Goal: Find specific page/section: Find specific page/section

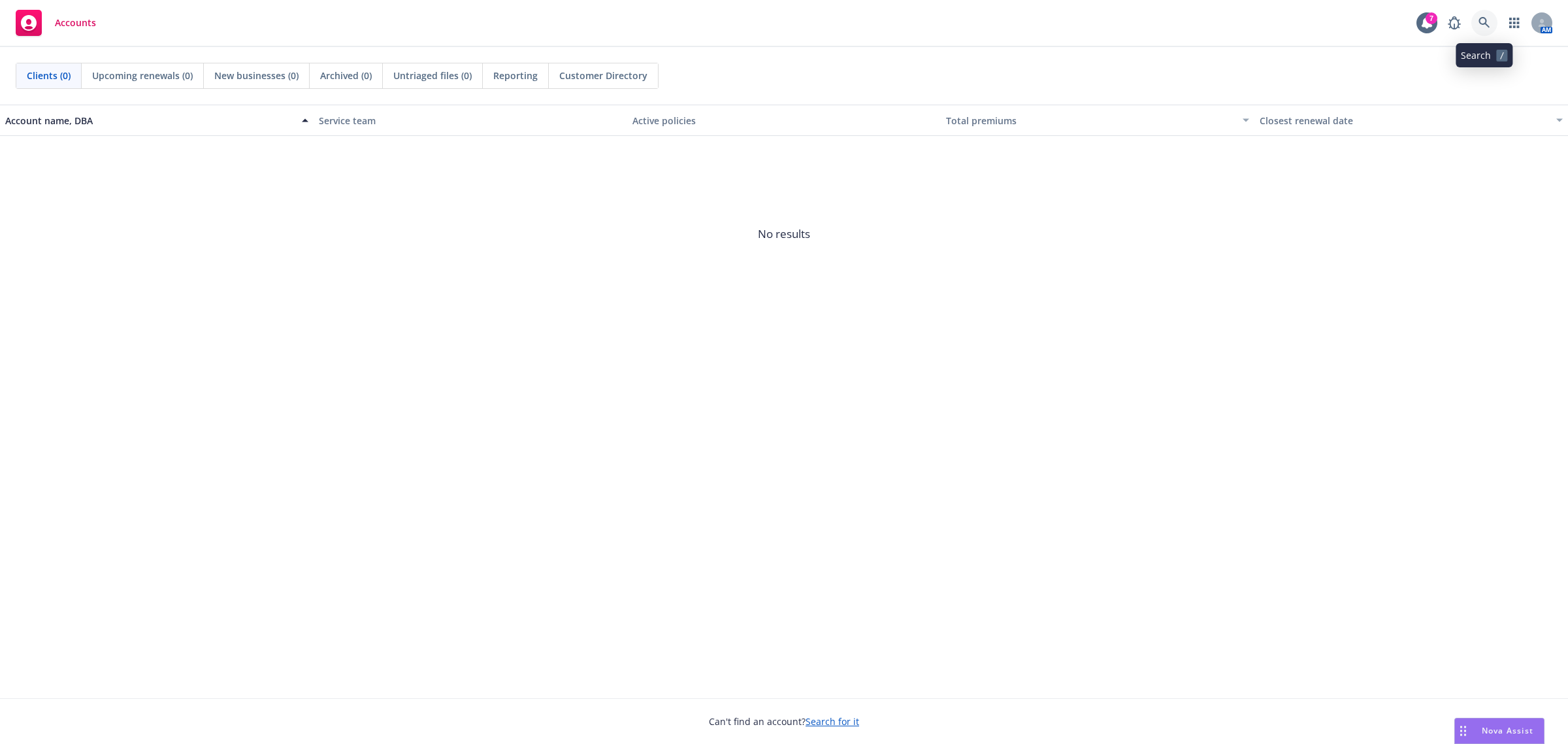
click at [1488, 24] on icon at bounding box center [1484, 23] width 12 height 12
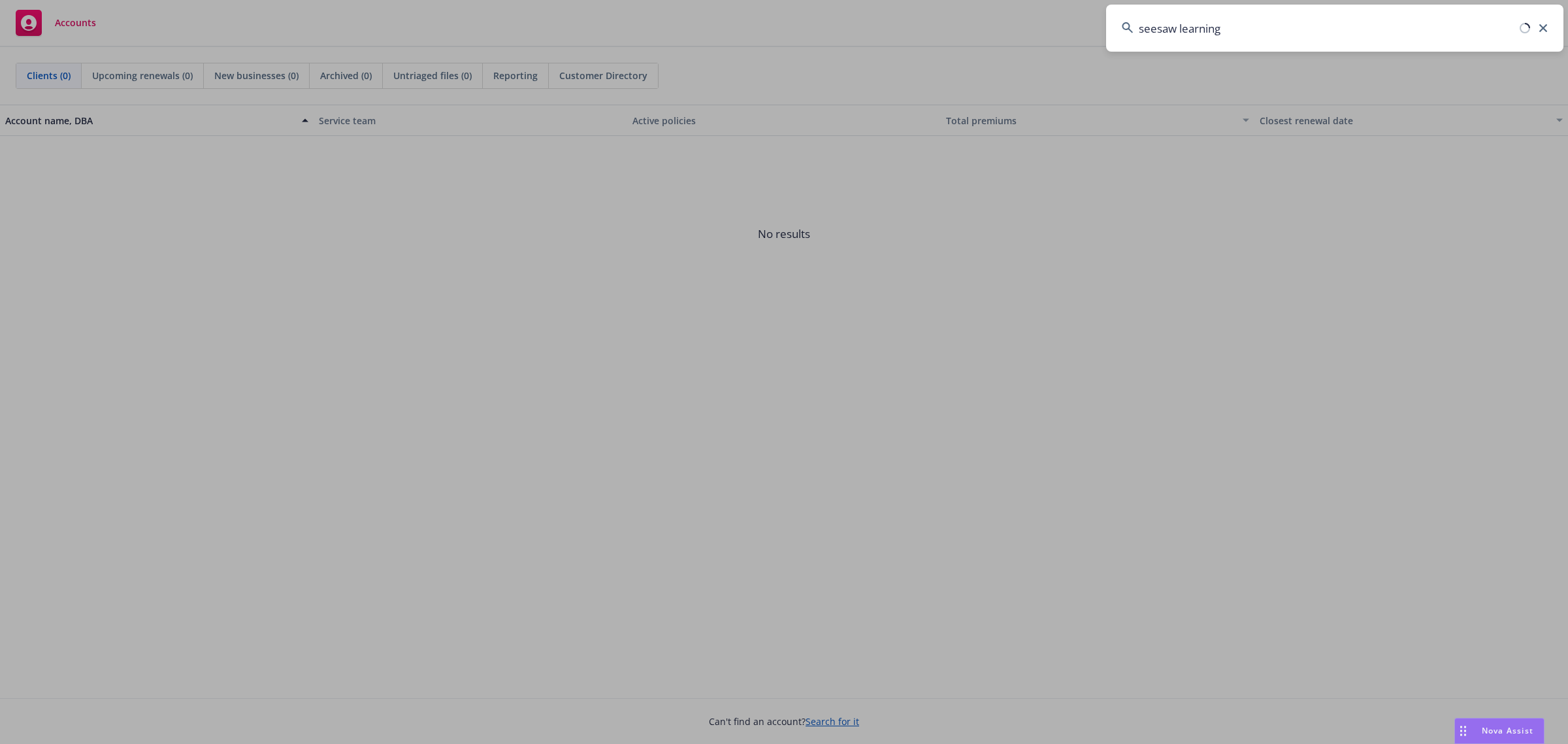
type input "seesaw learning"
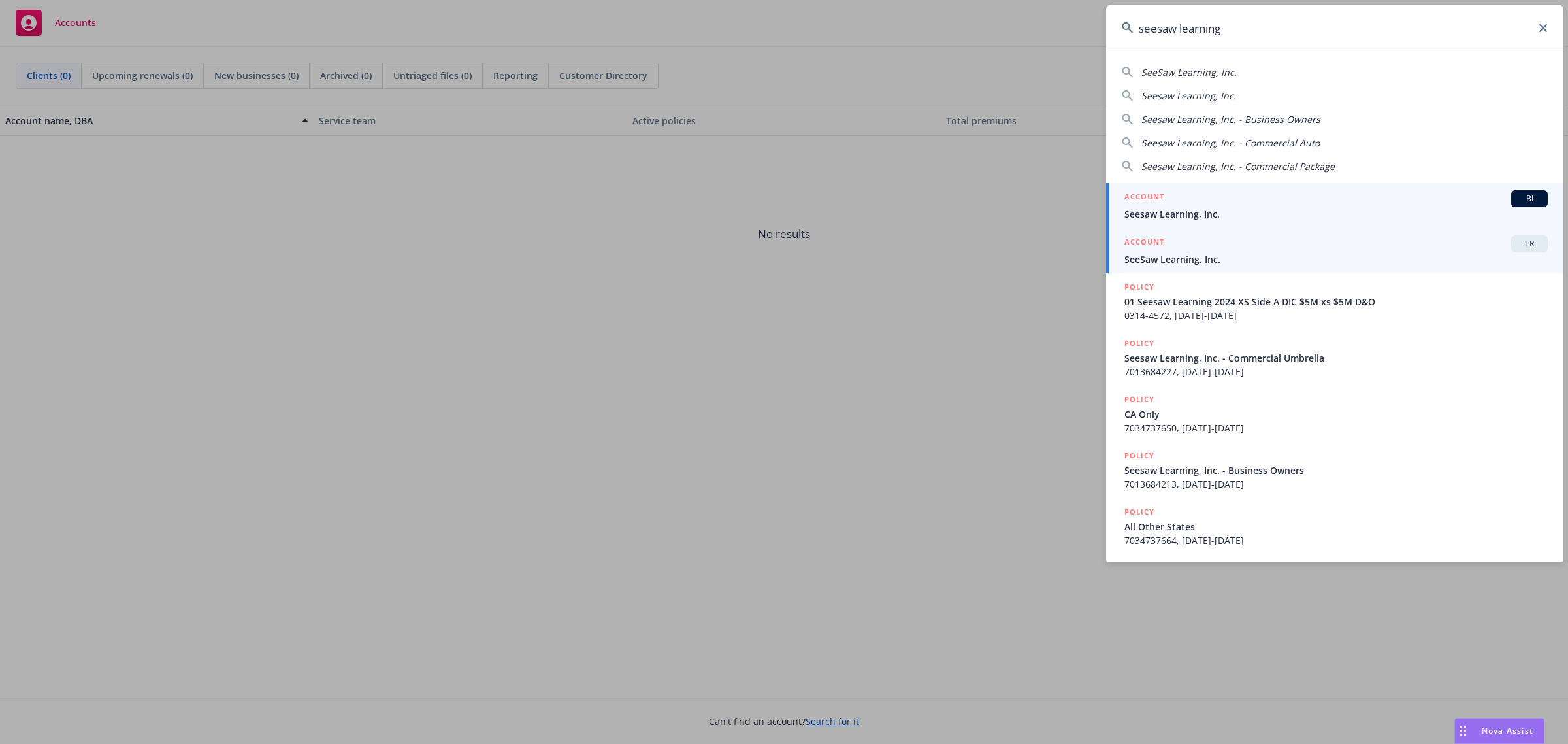
click at [1287, 242] on div "ACCOUNT TR" at bounding box center [1335, 244] width 424 height 17
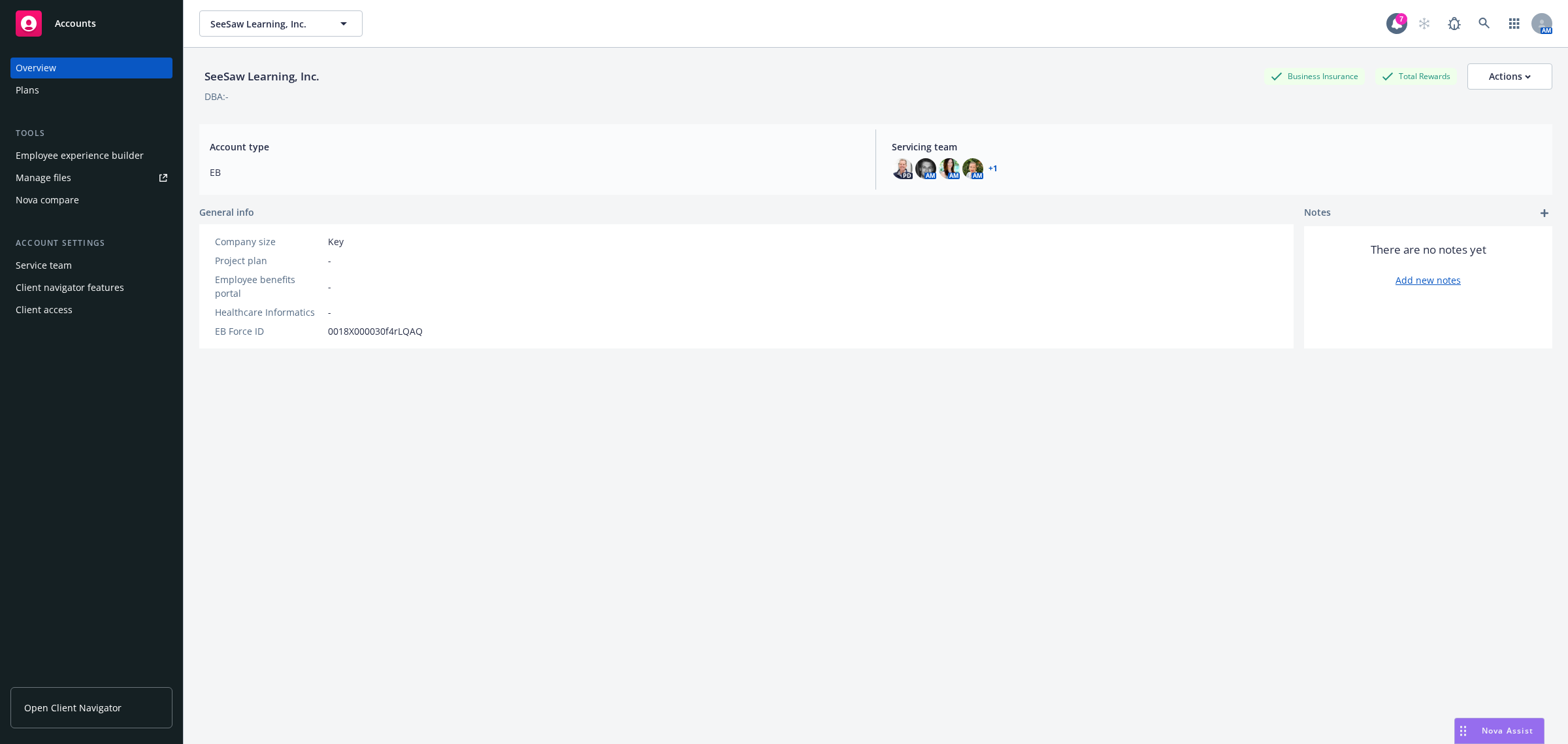
click at [72, 179] on link "Manage files" at bounding box center [91, 177] width 162 height 21
